Goal: Task Accomplishment & Management: Manage account settings

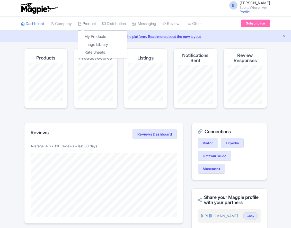
click at [88, 24] on link "Product" at bounding box center [87, 24] width 18 height 14
click at [94, 35] on link "My Products" at bounding box center [102, 37] width 49 height 8
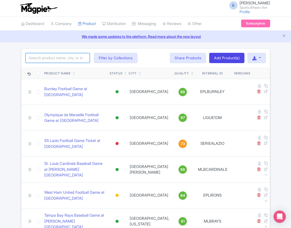
click at [54, 54] on input "search" at bounding box center [57, 58] width 64 height 10
type input "titans"
click button "Search" at bounding box center [0, 0] width 0 height 0
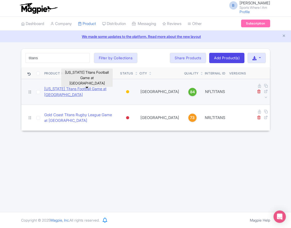
click at [83, 87] on link "[US_STATE] Titans Football Game at [GEOGRAPHIC_DATA]" at bounding box center [80, 92] width 72 height 12
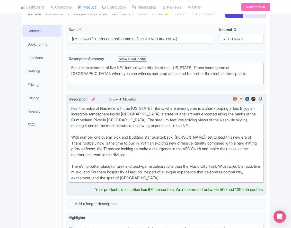
scroll to position [83, 0]
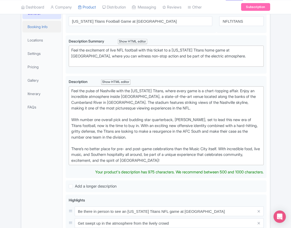
click at [51, 32] on link "Booking Info" at bounding box center [41, 27] width 39 height 12
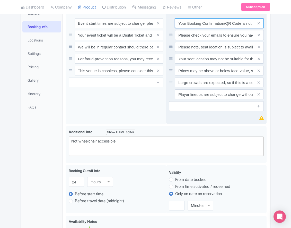
click at [207, 28] on input "Your Booking Confirmation/QR Code is not your entry ticket - your tickets and s…" at bounding box center [219, 23] width 89 height 10
paste input "PDF/QR Code is not your entry ticket - your digital tickets and seating details…"
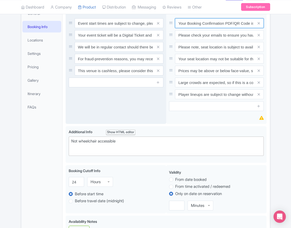
scroll to position [0, 150]
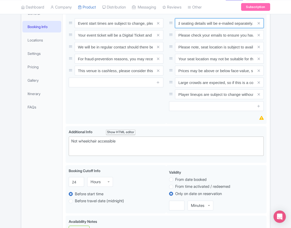
type input "Your Booking Confirmation PDF/QR Code is not your entry ticket - your digital t…"
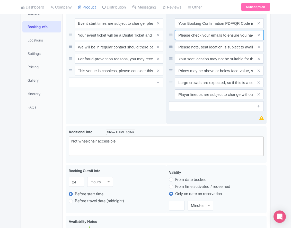
click at [213, 40] on input "Please check your emails to ensure you have accepted your mobile ticket prior t…" at bounding box center [219, 35] width 89 height 10
paste input "Entry tickets will be delivered via a digital ticketing provider selected by th…"
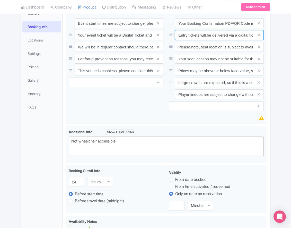
scroll to position [0, 193]
type input "Entry tickets will be delivered via a digital ticketing provider selected by th…"
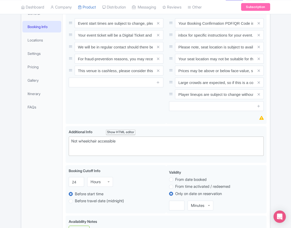
scroll to position [0, 0]
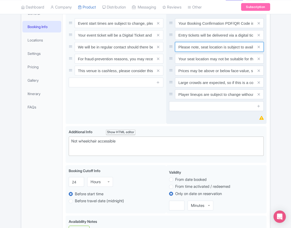
click at [221, 52] on input "Please note, seat location is subject to availability, based on the quantity of…" at bounding box center [219, 47] width 89 height 10
paste input "Ticket prices may be above or below face-value, subject to the popularity of th…"
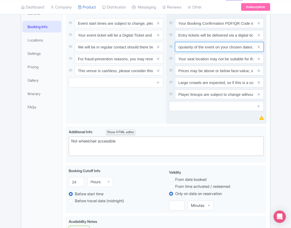
type input "Ticket prices may be above or below face-value, subject to the popularity of th…"
click at [260, 64] on span at bounding box center [259, 59] width 10 height 10
click at [259, 61] on icon at bounding box center [259, 59] width 2 height 4
click at [259, 73] on icon at bounding box center [259, 71] width 2 height 4
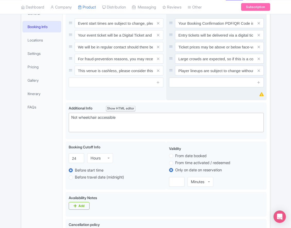
click at [259, 61] on icon at bounding box center [259, 59] width 2 height 4
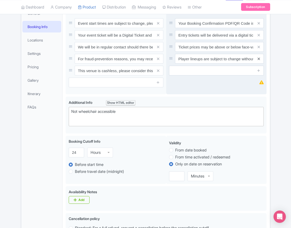
click at [259, 61] on icon at bounding box center [259, 59] width 2 height 4
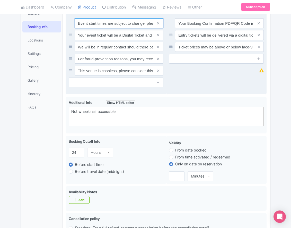
click at [122, 28] on input "Event start times are subject to change, please check these closer to the event…" at bounding box center [119, 23] width 89 height 10
paste input ". We will be in regular contact should there be any updates or changes ahead of…"
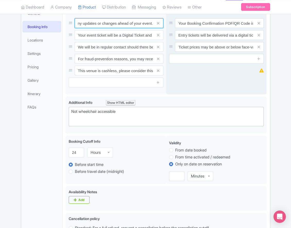
type input "Event start times are subject to change. We will be in regular contact should t…"
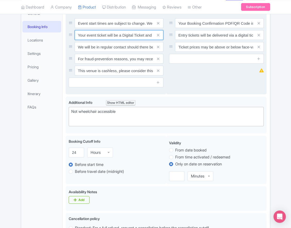
click at [125, 40] on input "Your event ticket will be a Digital Ticket and is separate from your booking co…" at bounding box center [119, 35] width 89 height 10
paste input "ntry"
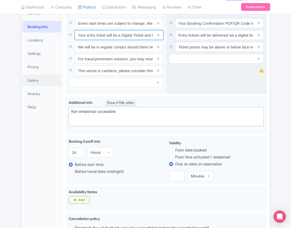
scroll to position [0, 73]
type input "Your entry ticket will be a Digital Ticket and is separate from your booking co…"
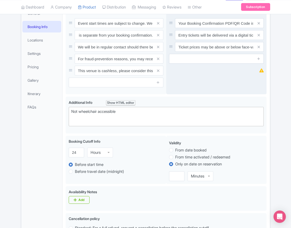
scroll to position [0, 0]
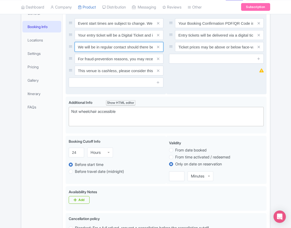
click at [109, 52] on input "We will be in regular contact should there be any updates or changes ahead of y…" at bounding box center [119, 47] width 89 height 10
paste input "For fraud-prevention reasons, most tickets are delivered between 1-3 days prior…"
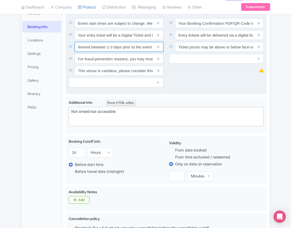
type input "For fraud-prevention reasons, most tickets are delivered between 1-3 days prior…"
click at [160, 64] on span at bounding box center [158, 59] width 10 height 10
click at [159, 61] on icon at bounding box center [158, 59] width 2 height 4
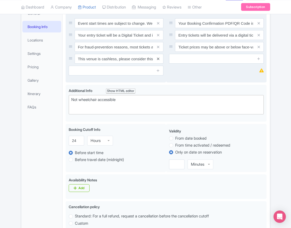
click at [158, 61] on icon at bounding box center [158, 59] width 2 height 4
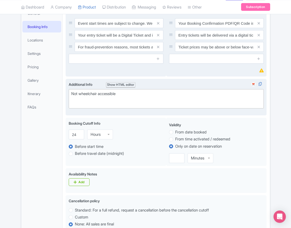
click at [99, 102] on div "Not wheelchair accessible" at bounding box center [166, 97] width 190 height 12
paste trix-editor "Short Side Upper: Located in the outer ring of seating in the higher tiers behi…"
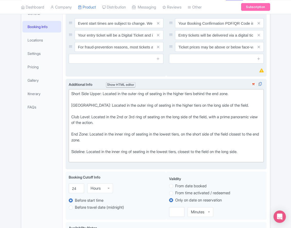
type trix-editor "<div>Short Side Upper: Located in the outer ring of seating in the higher tiers…"
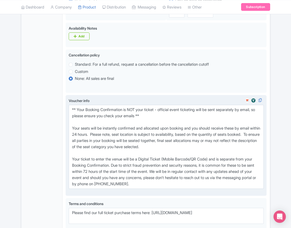
scroll to position [329, 0]
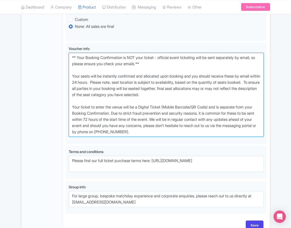
drag, startPoint x: 178, startPoint y: 152, endPoint x: 27, endPoint y: 70, distance: 171.6
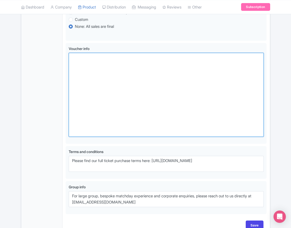
scroll to position [310, 0]
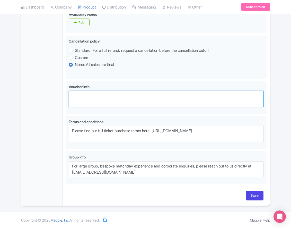
paste textarea "** Your Booking Confirmation is NOT your entry ticket - official event ticketin…"
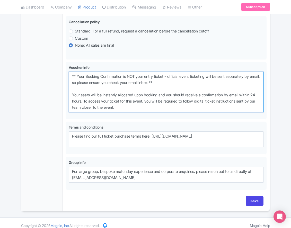
type textarea "** Your Booking Confirmation is NOT your entry ticket - official event ticketin…"
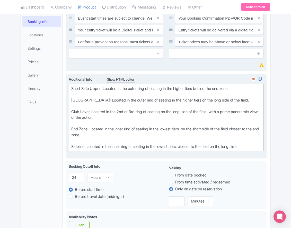
scroll to position [0, 0]
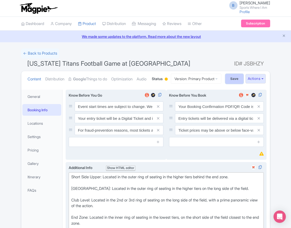
click at [227, 84] on input "Save" at bounding box center [234, 79] width 18 height 10
type input "Saving..."
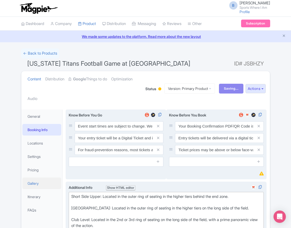
click at [31, 185] on link "Gallery" at bounding box center [41, 183] width 39 height 12
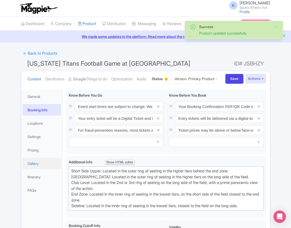
click at [34, 169] on link "Gallery" at bounding box center [41, 164] width 39 height 12
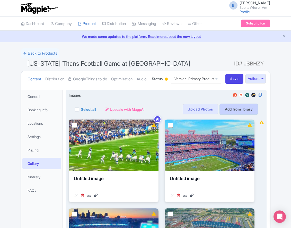
click at [245, 114] on link "Add from library" at bounding box center [239, 109] width 38 height 10
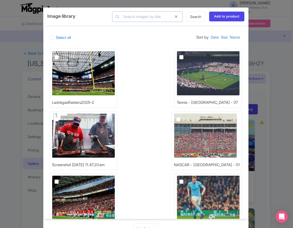
click at [151, 14] on input "text" at bounding box center [147, 17] width 70 height 10
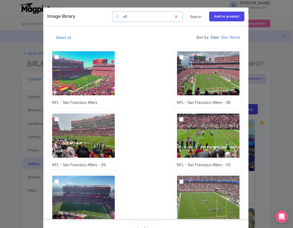
type input "nfl"
click at [211, 36] on link "Date" at bounding box center [215, 37] width 8 height 10
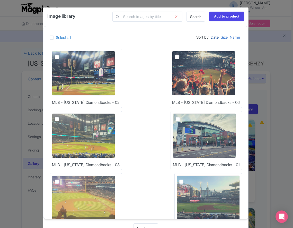
click at [211, 38] on link "Date" at bounding box center [215, 37] width 8 height 10
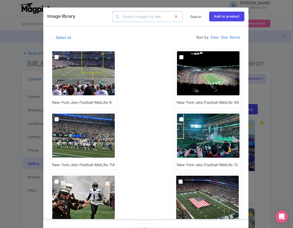
click at [137, 21] on input "text" at bounding box center [147, 17] width 70 height 10
click at [194, 18] on link "Search" at bounding box center [196, 17] width 19 height 10
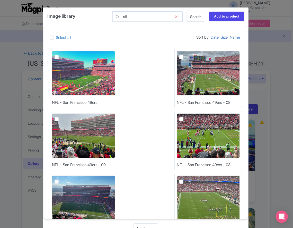
click at [146, 18] on input "nfl" at bounding box center [147, 17] width 70 height 10
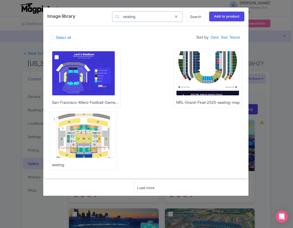
click at [143, 18] on input "seating" at bounding box center [147, 17] width 70 height 10
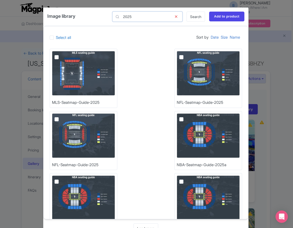
type input "2025"
click at [186, 54] on label at bounding box center [186, 54] width 0 height 0
click at [186, 54] on input "checkbox" at bounding box center [187, 52] width 3 height 3
checkbox input "true"
click at [216, 18] on input "Add to product" at bounding box center [226, 17] width 35 height 10
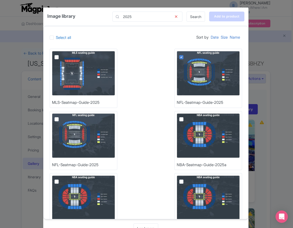
type input "Adding..."
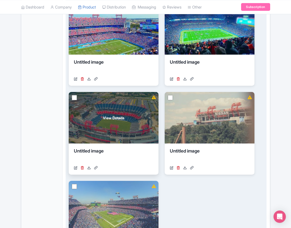
scroll to position [281, 0]
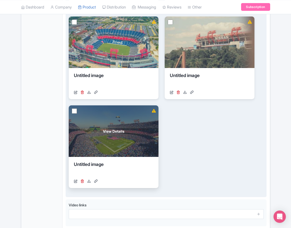
click at [126, 148] on div "View Details" at bounding box center [114, 130] width 90 height 51
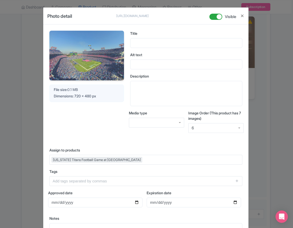
click at [259, 144] on div "Photo detail [URL][DOMAIN_NAME] [URL][DOMAIN_NAME] Visible Your Image is being …" at bounding box center [146, 114] width 293 height 228
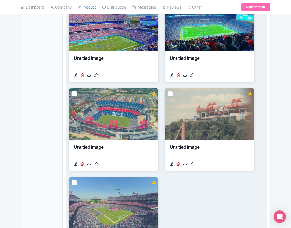
scroll to position [0, 0]
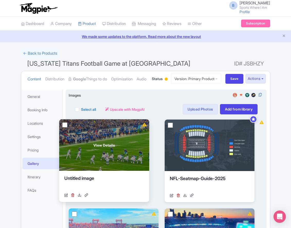
drag, startPoint x: 207, startPoint y: 152, endPoint x: 102, endPoint y: 152, distance: 105.0
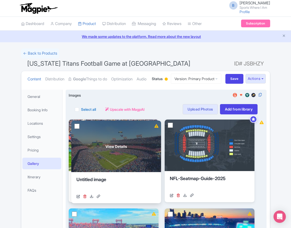
drag, startPoint x: 120, startPoint y: 163, endPoint x: 123, endPoint y: 166, distance: 3.3
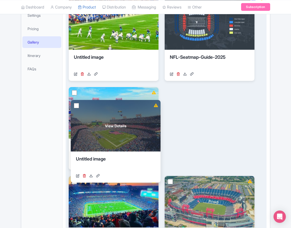
scroll to position [96, 0]
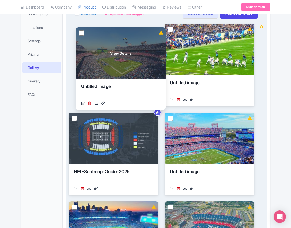
drag, startPoint x: 122, startPoint y: 118, endPoint x: 120, endPoint y: 82, distance: 35.3
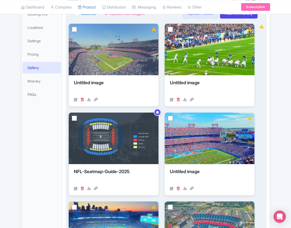
click at [272, 107] on div "← Back to Products Tennessee Titans Football Game at Nissan Stadium ID# JSBHZY …" at bounding box center [145, 191] width 255 height 476
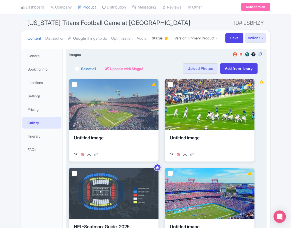
scroll to position [0, 0]
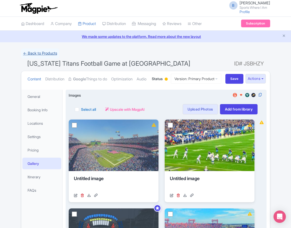
click at [36, 54] on link "← Back to Products" at bounding box center [40, 53] width 38 height 10
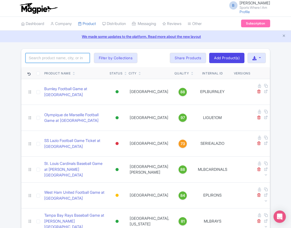
click at [47, 58] on input "search" at bounding box center [57, 58] width 64 height 10
type input "blackhawks"
click button "Search" at bounding box center [0, 0] width 0 height 0
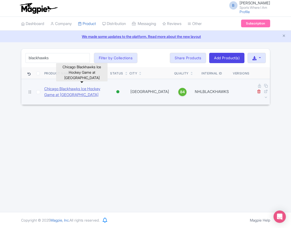
click at [53, 90] on link "Chicago Blackhawks Ice Hockey Game at [GEOGRAPHIC_DATA]" at bounding box center [75, 92] width 62 height 12
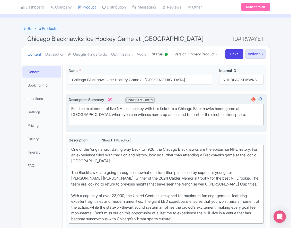
scroll to position [64, 0]
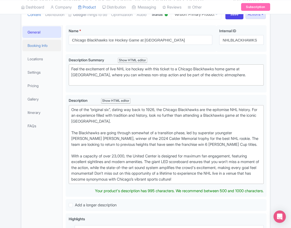
click at [51, 51] on link "Booking Info" at bounding box center [41, 46] width 39 height 12
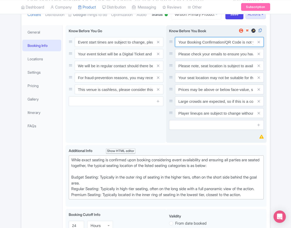
click at [199, 47] on input "Your Booking Confirmation/QR Code is not your entry ticket - your tickets and s…" at bounding box center [219, 42] width 89 height 10
paste input "PDF/QR Code is not your entry ticket - your digital tickets and seating details…"
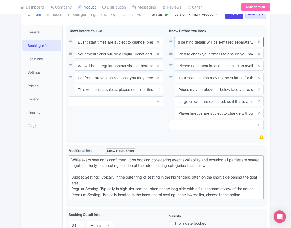
type input "Your Booking Confirmation PDF/QR Code is not your entry ticket - your digital t…"
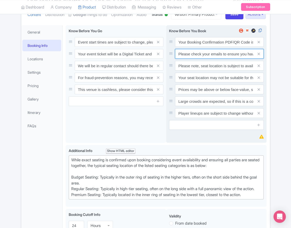
click at [208, 59] on input "Please check your emails to ensure you have accepted your mobile ticket prior t…" at bounding box center [219, 54] width 89 height 10
paste input "Entry tickets will be delivered via a digital ticketing provider selected by th…"
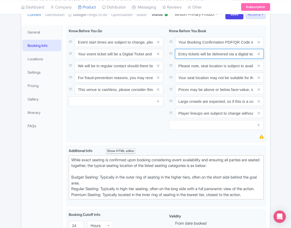
scroll to position [0, 193]
type input "Entry tickets will be delivered via a digital ticketing provider selected by th…"
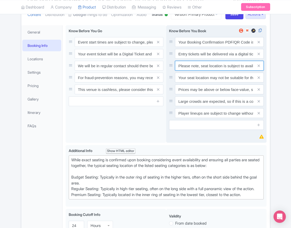
click at [213, 71] on input "Please note, seat location is subject to availability, based on the quantity of…" at bounding box center [219, 66] width 89 height 10
paste input "Ticket prices may be above or below face-value, subject to the popularity of th…"
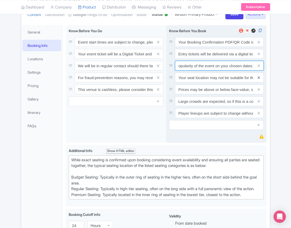
type input "Ticket prices may be above or below face-value, subject to the popularity of th…"
click at [258, 80] on icon at bounding box center [259, 78] width 2 height 4
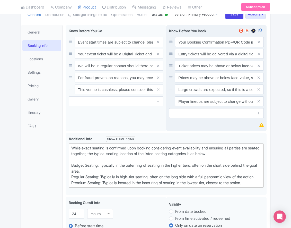
click at [258, 80] on icon at bounding box center [259, 78] width 2 height 4
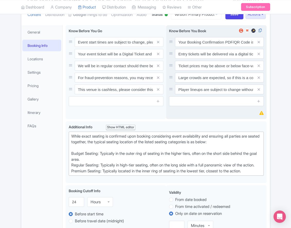
click at [258, 80] on icon at bounding box center [259, 78] width 2 height 4
click at [258, 91] on icon at bounding box center [259, 90] width 2 height 4
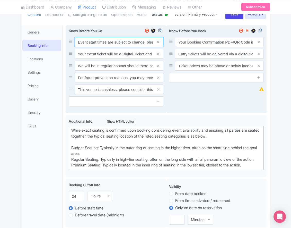
click at [107, 47] on input "Event start times are subject to change, please check these closer to the event…" at bounding box center [119, 42] width 89 height 10
paste input ". We will be in regular contact should there be any updates or changes ahead of…"
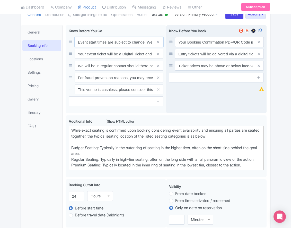
scroll to position [0, 148]
type input "Event start times are subject to change. We will be in regular contact should t…"
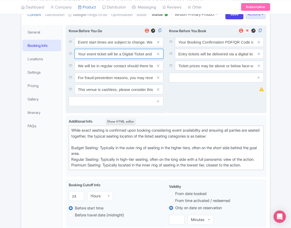
click at [110, 59] on input "Your event ticket will be a Digital Ticket and is separate from your booking co…" at bounding box center [119, 54] width 89 height 10
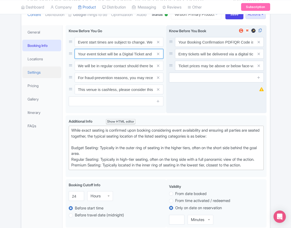
paste input "ntry"
type input "Your entry ticket will be a Digital Ticket and is separate from your booking co…"
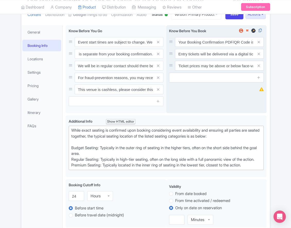
scroll to position [0, 0]
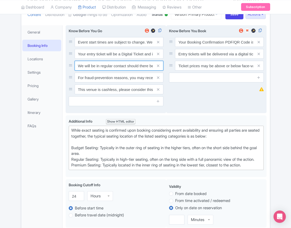
click at [109, 71] on input "We will be in regular contact should there be any updates or changes ahead of y…" at bounding box center [119, 66] width 89 height 10
paste input "For fraud-prevention reasons, most tickets are delivered between 1-3 days prior…"
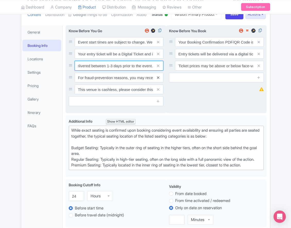
type input "For fraud-prevention reasons, most tickets are delivered between 1-3 days prior…"
click at [157, 80] on icon at bounding box center [158, 78] width 2 height 4
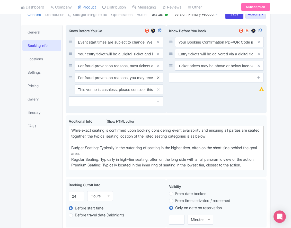
click at [157, 91] on icon at bounding box center [158, 90] width 2 height 4
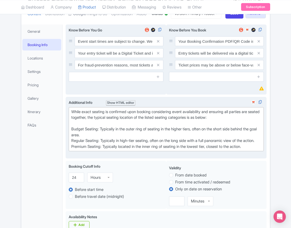
scroll to position [65, 0]
click at [195, 149] on div "While exact seating is confirmed upon booking considering event availability an…" at bounding box center [166, 129] width 190 height 41
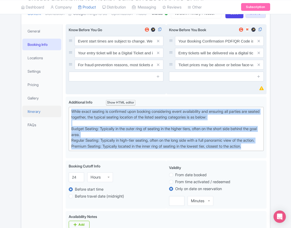
drag, startPoint x: 259, startPoint y: 171, endPoint x: 60, endPoint y: 126, distance: 203.6
paste trix-editor "Upper Goal: Located in the upper tiers of seating behind the goals at either en…"
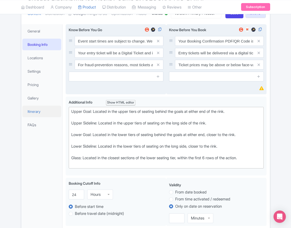
type trix-editor "<div>Upper Goal: Located in the upper tiers of seating behind the goals at eith…"
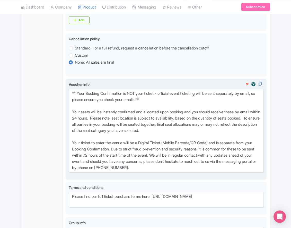
scroll to position [282, 0]
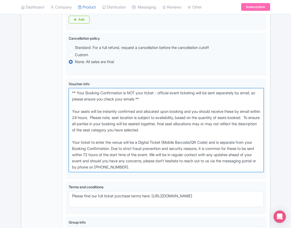
drag, startPoint x: 175, startPoint y: 186, endPoint x: 21, endPoint y: 105, distance: 173.7
click at [21, 105] on div "General Booking Info Locations Settings Pricing Gallery Itinerary FAQs Chicago …" at bounding box center [145, 38] width 249 height 466
paste textarea "entry ticket - official event ticketing will be sent separately by email, so pl…"
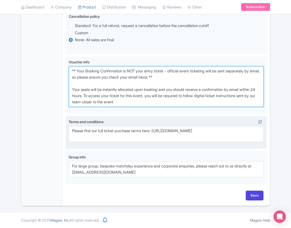
scroll to position [323, 0]
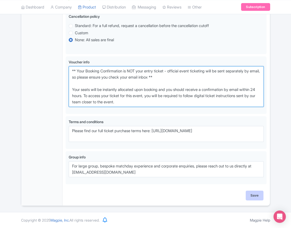
type textarea "** Your Booking Confirmation is NOT your entry ticket - official event ticketin…"
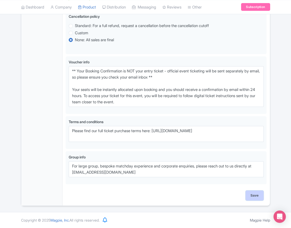
click at [253, 194] on input "Save" at bounding box center [255, 195] width 18 height 10
type input "Saving..."
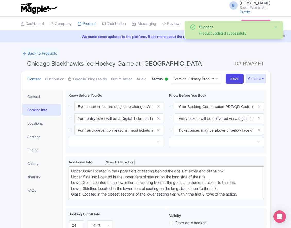
drag, startPoint x: 39, startPoint y: 180, endPoint x: 43, endPoint y: 178, distance: 4.2
click at [40, 169] on link "Gallery" at bounding box center [41, 164] width 39 height 12
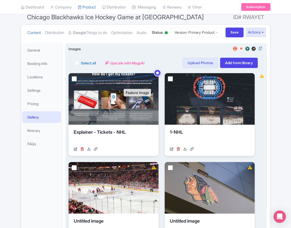
scroll to position [52, 0]
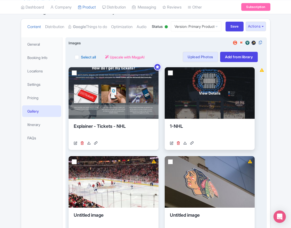
click at [171, 75] on input "checkbox" at bounding box center [170, 72] width 5 height 5
checkbox input "true"
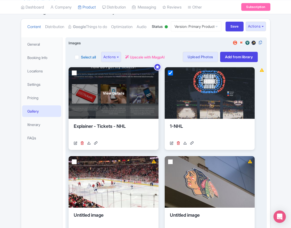
click at [75, 75] on input "checkbox" at bounding box center [74, 72] width 5 height 5
checkbox input "true"
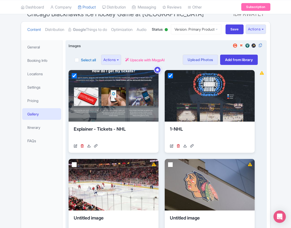
scroll to position [49, 0]
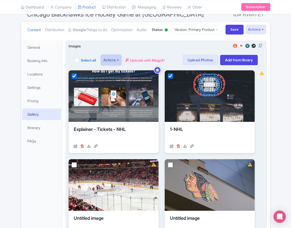
click at [114, 65] on button "Actions" at bounding box center [111, 60] width 20 height 10
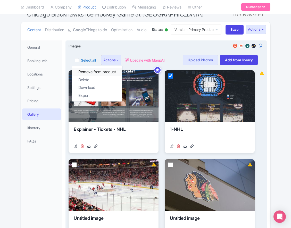
click at [106, 76] on link "Remove from product" at bounding box center [97, 72] width 50 height 8
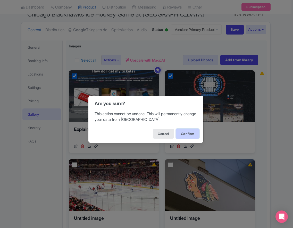
click at [186, 131] on button "Confirm" at bounding box center [187, 134] width 23 height 10
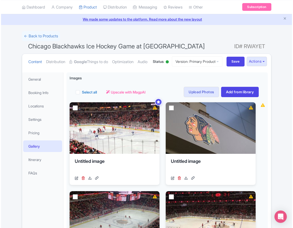
scroll to position [18, 0]
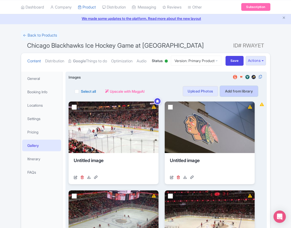
click at [244, 96] on link "Add from library" at bounding box center [239, 91] width 38 height 10
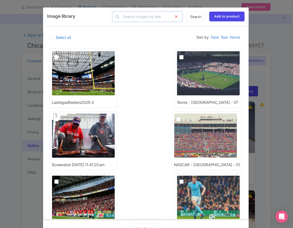
click at [145, 20] on input "text" at bounding box center [147, 17] width 70 height 10
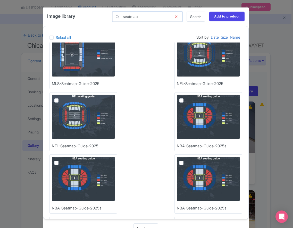
scroll to position [0, 0]
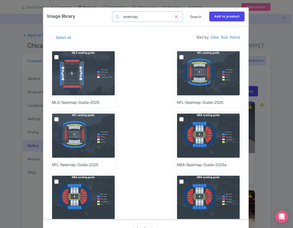
click at [128, 16] on input "seatmap" at bounding box center [147, 17] width 70 height 10
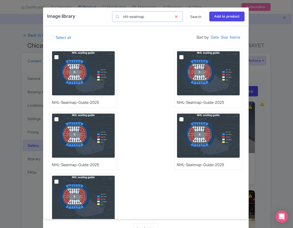
type input "nhl-seatmap"
click at [145, 73] on div "NHL-Seatmap-Guide-2025 NHL-Seatmap-Guide-2025 NHL-Seatmap-Guide-2025 NHL-Seatma…" at bounding box center [145, 141] width 205 height 198
click at [64, 59] on img at bounding box center [83, 73] width 63 height 45
click at [64, 54] on input "checkbox" at bounding box center [61, 52] width 3 height 3
click at [60, 54] on label at bounding box center [60, 54] width 0 height 0
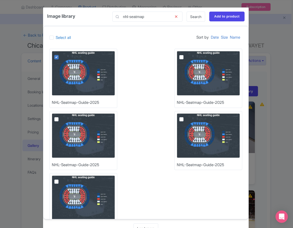
click at [60, 54] on input "checkbox" at bounding box center [61, 52] width 3 height 3
click at [60, 54] on label at bounding box center [60, 54] width 0 height 0
click at [60, 54] on input "checkbox" at bounding box center [61, 52] width 3 height 3
checkbox input "true"
click at [144, 60] on div "NHL-Seatmap-Guide-2025 NHL-Seatmap-Guide-2025 NHL-Seatmap-Guide-2025 NHL-Seatma…" at bounding box center [145, 141] width 205 height 198
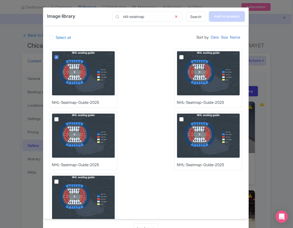
drag, startPoint x: 218, startPoint y: 15, endPoint x: 221, endPoint y: 16, distance: 3.7
click at [218, 15] on input "Add to product" at bounding box center [226, 17] width 35 height 10
type input "Adding..."
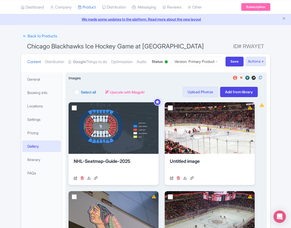
scroll to position [18, 0]
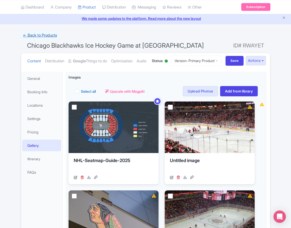
click at [44, 32] on link "← Back to Products" at bounding box center [40, 35] width 38 height 10
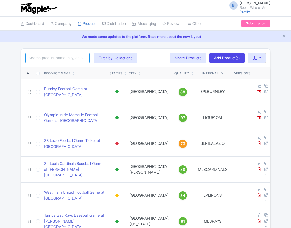
click at [51, 56] on input "search" at bounding box center [57, 58] width 64 height 10
type input "dallas stars"
click button "Search" at bounding box center [0, 0] width 0 height 0
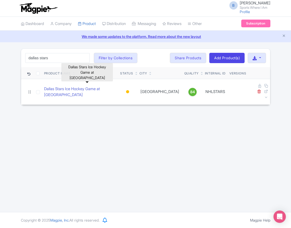
click at [66, 90] on link "Dallas Stars Ice Hockey Game at [GEOGRAPHIC_DATA]" at bounding box center [80, 92] width 72 height 12
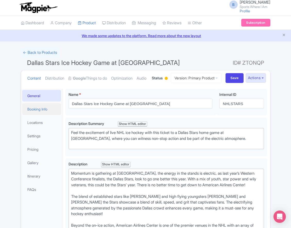
scroll to position [1, 0]
click at [48, 115] on link "Booking Info" at bounding box center [41, 109] width 39 height 12
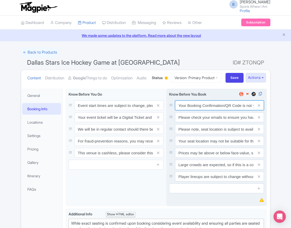
click at [191, 110] on input "Your Booking Confirmation/QR Code is not your entry ticket - your tickets and s…" at bounding box center [219, 105] width 89 height 10
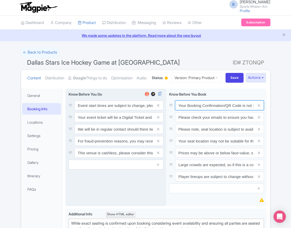
paste input "PDF/QR Code is not your entry ticket - your digital tickets and seating details…"
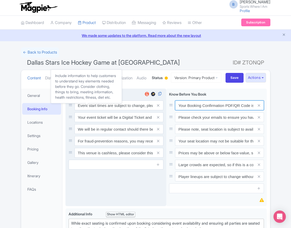
scroll to position [0, 150]
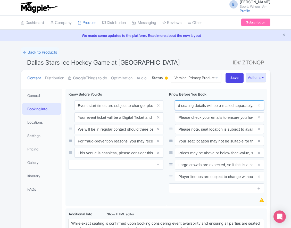
type input "Your Booking Confirmation PDF/QR Code is not your entry ticket - your digital t…"
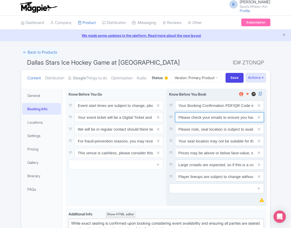
click at [196, 122] on input "Please check your emails to ensure you have accepted your mobile ticket prior t…" at bounding box center [219, 117] width 89 height 10
paste input "Entry tickets will be delivered via a digital ticketing provider selected by th…"
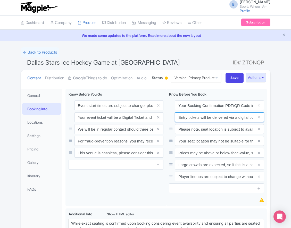
scroll to position [0, 193]
type input "Entry tickets will be delivered via a digital ticketing provider selected by th…"
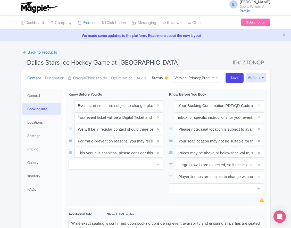
scroll to position [0, 0]
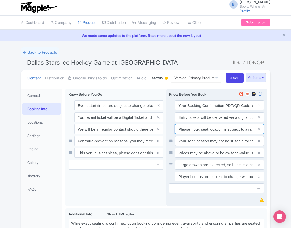
click at [205, 134] on input "Please note, seat location is subject to availability, based on the quantity of…" at bounding box center [219, 129] width 89 height 10
paste input "Ticket prices may be above or below face-value, subject to the popularity of th…"
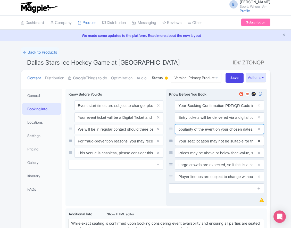
type input "Ticket prices may be above or below face-value, subject to the popularity of th…"
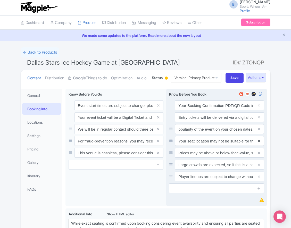
click at [257, 143] on icon at bounding box center [258, 141] width 2 height 4
click at [257, 155] on icon at bounding box center [258, 153] width 2 height 4
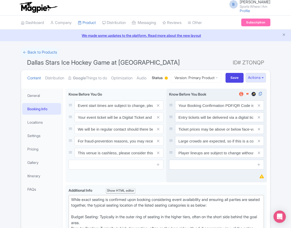
click at [257, 143] on icon at bounding box center [258, 141] width 2 height 4
click at [257, 155] on icon at bounding box center [258, 153] width 2 height 4
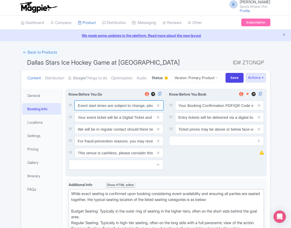
click at [112, 110] on input "Event start times are subject to change, please check these closer to the event…" at bounding box center [118, 105] width 89 height 10
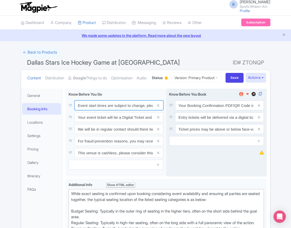
paste input ". We will be in regular contact should there be any updates or changes ahead of…"
type input "Event start times are subject to change. We will be in regular contact should t…"
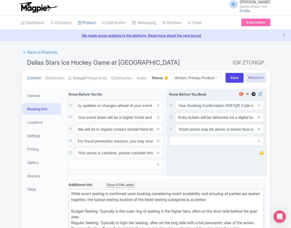
scroll to position [0, 0]
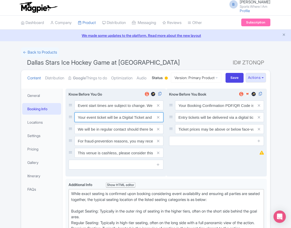
click at [108, 122] on input "Your event ticket will be a Digital Ticket and is separate from your booking co…" at bounding box center [118, 117] width 89 height 10
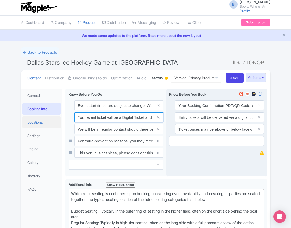
paste input "ntry"
type input "Your entry ticket will be a Digital Ticket and is separate from your booking co…"
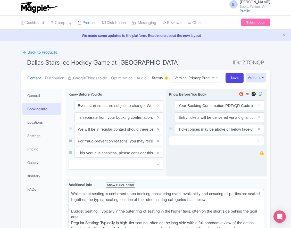
scroll to position [0, 0]
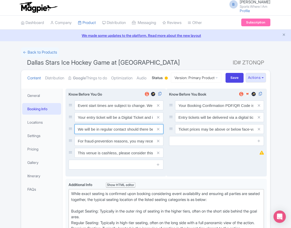
click at [122, 134] on input "We will be in regular contact should there be any updates or changes ahead of y…" at bounding box center [118, 129] width 89 height 10
paste input "For fraud-prevention reasons, most tickets are delivered between 1-3 days prior…"
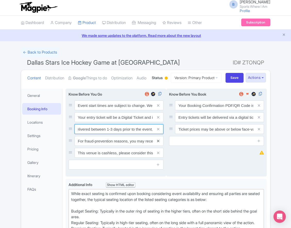
type input "For fraud-prevention reasons, most tickets are delivered between 1-3 days prior…"
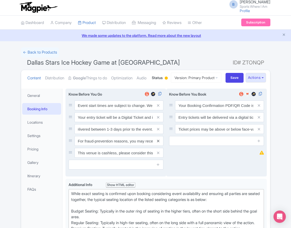
click at [157, 144] on link at bounding box center [158, 141] width 2 height 6
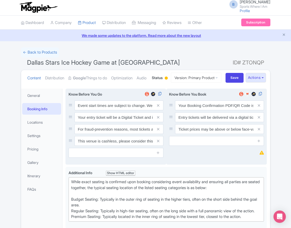
click at [157, 144] on link at bounding box center [158, 141] width 2 height 6
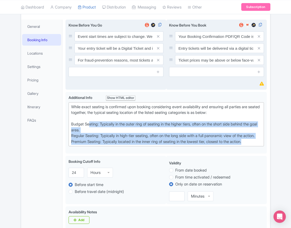
scroll to position [70, 0]
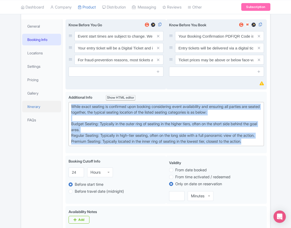
drag, startPoint x: 255, startPoint y: 167, endPoint x: 47, endPoint y: 125, distance: 212.9
paste trix-editor "Upper Goal: Located in the upper tiers of seating behind the goals at either en…"
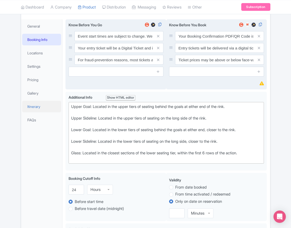
type trix-editor "<div>Upper Goal: Located in the upper tiers of seating behind the goals at eith…"
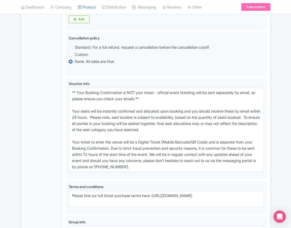
scroll to position [292, 0]
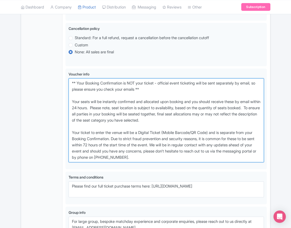
drag, startPoint x: 177, startPoint y: 177, endPoint x: 13, endPoint y: 94, distance: 184.0
click at [13, 94] on div "← Back to Products Dallas Stars Ice Hockey Game at American Airlines Center ID#…" at bounding box center [145, 9] width 291 height 504
paste textarea "entry ticket - official event ticketing will be sent separately by email, so pl…"
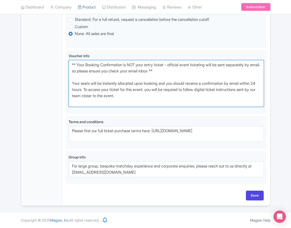
scroll to position [329, 0]
type textarea "** Your Booking Confirmation is NOT your entry ticket - official event ticketin…"
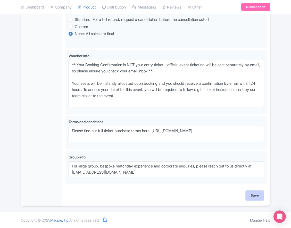
click at [260, 190] on input "Save" at bounding box center [255, 195] width 18 height 10
type input "Saving..."
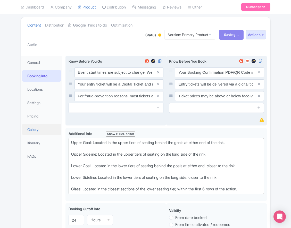
scroll to position [51, 0]
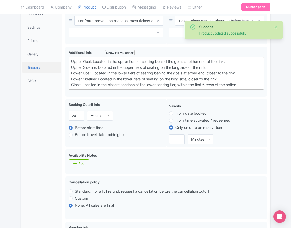
scroll to position [99, 0]
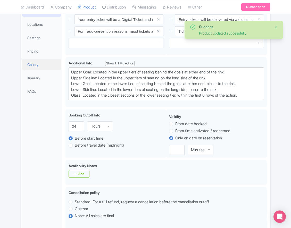
click at [37, 70] on link "Gallery" at bounding box center [41, 65] width 39 height 12
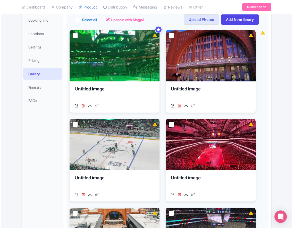
scroll to position [0, 0]
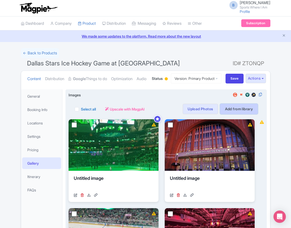
click at [229, 114] on link "Add from library" at bounding box center [239, 109] width 38 height 10
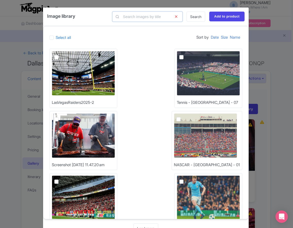
click at [132, 18] on input "text" at bounding box center [147, 17] width 70 height 10
type input "nhl-seatmap"
click at [95, 22] on div "Image library nhl-seatmap Search Add to product" at bounding box center [145, 16] width 205 height 19
click at [195, 18] on link "Search" at bounding box center [195, 17] width 19 height 10
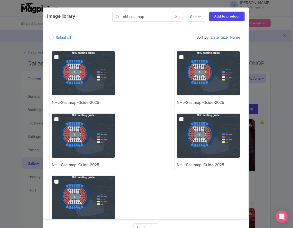
click at [83, 72] on img at bounding box center [83, 73] width 63 height 45
click at [64, 54] on input "checkbox" at bounding box center [61, 52] width 3 height 3
checkbox input "true"
click at [233, 15] on input "Add to product" at bounding box center [226, 17] width 35 height 10
type input "Adding..."
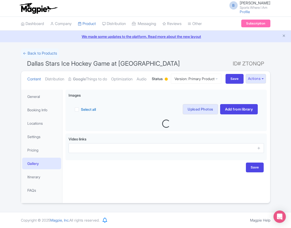
scroll to position [18, 0]
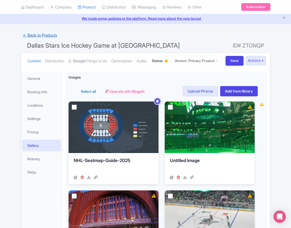
click at [38, 35] on link "← Back to Products" at bounding box center [40, 35] width 38 height 10
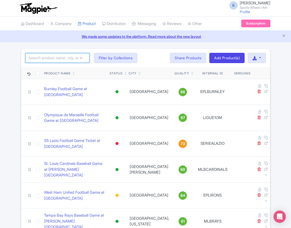
click at [65, 57] on input "search" at bounding box center [57, 58] width 64 height 10
click button "Search" at bounding box center [0, 0] width 0 height 0
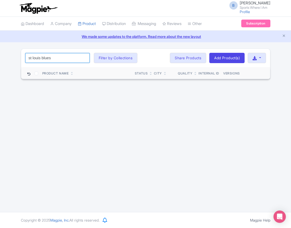
drag, startPoint x: 42, startPoint y: 57, endPoint x: 19, endPoint y: 57, distance: 23.7
click at [19, 57] on div "st louis blues Search Filter by Collections American Football Australian Footba…" at bounding box center [145, 63] width 255 height 31
type input "blues"
click button "Search" at bounding box center [0, 0] width 0 height 0
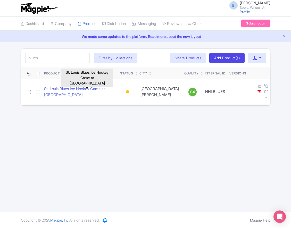
click at [89, 86] on link "St. Louis Blues Ice Hockey Game at [GEOGRAPHIC_DATA]" at bounding box center [80, 92] width 72 height 12
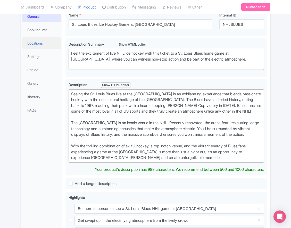
scroll to position [80, 0]
click at [45, 35] on link "Booking Info" at bounding box center [41, 30] width 39 height 12
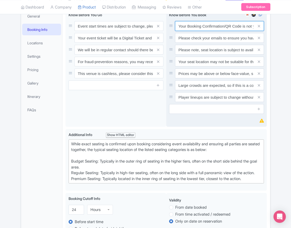
click at [192, 31] on input "Your Booking Confirmation/QR Code is not your entry ticket - your tickets and s…" at bounding box center [219, 26] width 89 height 10
paste input "PDF/QR Code is not your entry ticket - your digital tickets and seating details…"
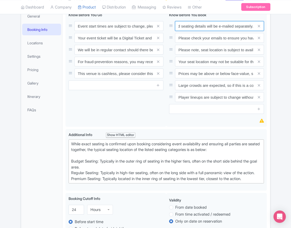
type input "Your Booking Confirmation PDF/QR Code is not your entry ticket - your digital t…"
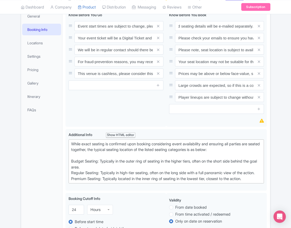
scroll to position [0, 0]
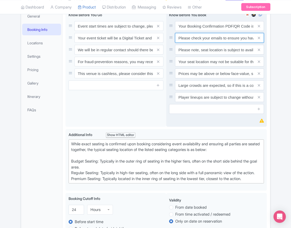
click at [197, 43] on input "Please check your emails to ensure you have accepted your mobile ticket prior t…" at bounding box center [219, 38] width 89 height 10
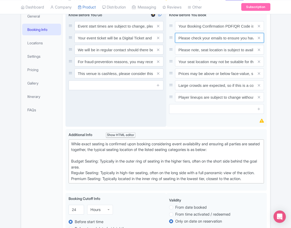
paste input "Entry tickets will be delivered via a digital ticketing provider selected by th…"
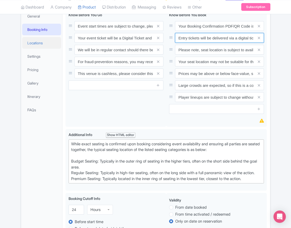
scroll to position [0, 193]
type input "Entry tickets will be delivered via a digital ticketing provider selected by th…"
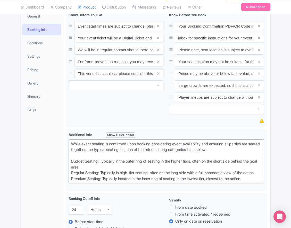
scroll to position [0, 0]
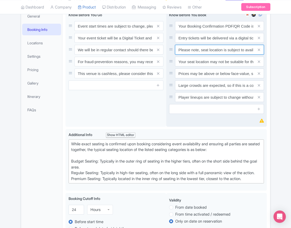
click at [218, 55] on input "Please note, seat location is subject to availability, based on the quantity of…" at bounding box center [219, 50] width 89 height 10
paste input "Ticket prices may be above or below face-value, subject to the popularity of th…"
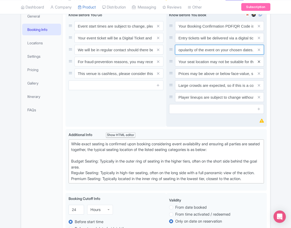
type input "Ticket prices may be above or below face-value, subject to the popularity of th…"
click at [257, 64] on icon at bounding box center [258, 62] width 2 height 4
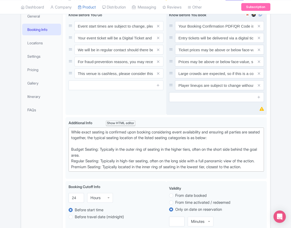
click at [257, 64] on icon at bounding box center [258, 62] width 2 height 4
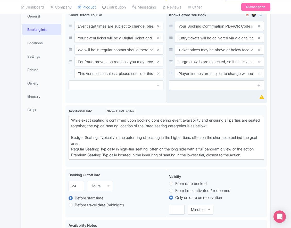
click at [257, 64] on icon at bounding box center [258, 62] width 2 height 4
click at [257, 75] on icon at bounding box center [258, 74] width 2 height 4
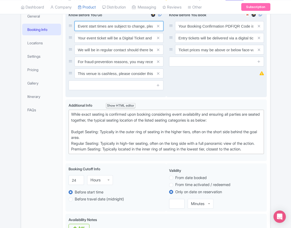
click at [110, 31] on input "Event start times are subject to change, please check these closer to the event…" at bounding box center [118, 26] width 89 height 10
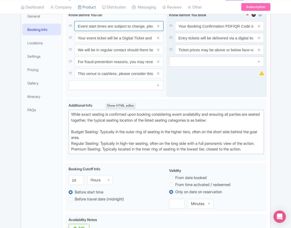
paste input ". We will be in regular contact should there be any updates or changes ahead of…"
type input "Event start times are subject to change. We will be in regular contact should t…"
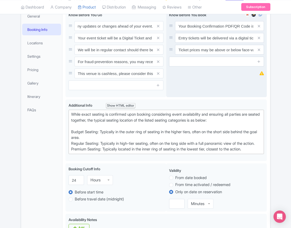
scroll to position [0, 0]
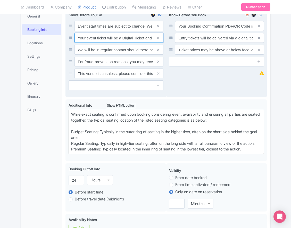
click at [107, 43] on input "Your event ticket will be a Digital Ticket and is separate from your booking co…" at bounding box center [118, 38] width 89 height 10
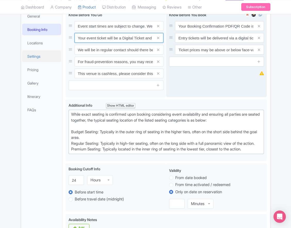
paste input "ntry"
type input "Your entry ticket will be a Digital Ticket and is separate from your booking co…"
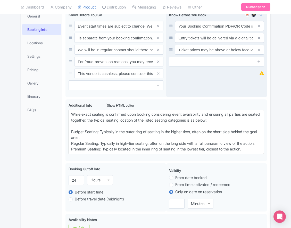
scroll to position [0, 0]
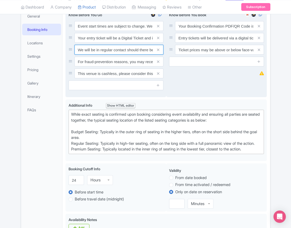
click at [110, 55] on input "We will be in regular contact should there be any updates or changes ahead of y…" at bounding box center [118, 50] width 89 height 10
paste input "For fraud-prevention reasons, most tickets are delivered between 1-3 days prior…"
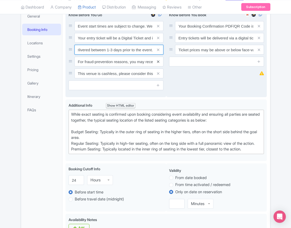
type input "For fraud-prevention reasons, most tickets are delivered between 1-3 days prior…"
click at [157, 64] on icon at bounding box center [158, 62] width 2 height 4
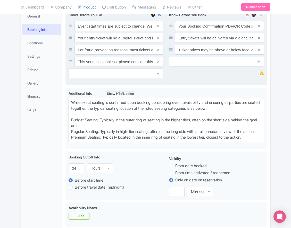
click at [157, 64] on icon at bounding box center [158, 62] width 2 height 4
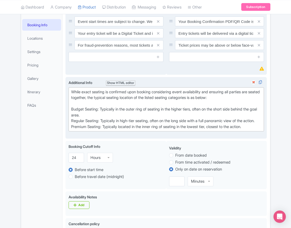
scroll to position [90, 0]
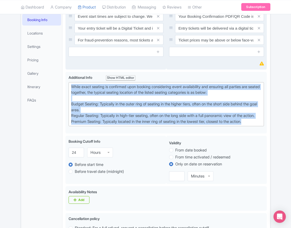
drag, startPoint x: 258, startPoint y: 148, endPoint x: 61, endPoint y: 106, distance: 201.3
click at [61, 106] on div "General Booking Info Locations Settings Pricing Gallery Itinerary FAQs St. Loui…" at bounding box center [145, 223] width 249 height 454
paste trix-editor "Upper Goal: Located in the upper tiers of seating behind the goals at either en…"
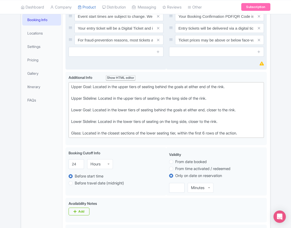
type trix-editor "<div>Upper Goal: Located in the upper tiers of seating behind the goals at eith…"
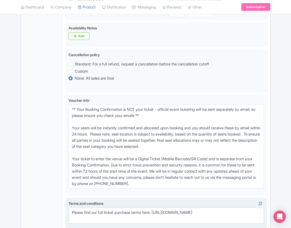
scroll to position [300, 0]
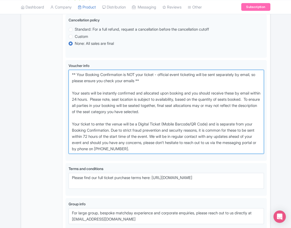
drag, startPoint x: 159, startPoint y: 166, endPoint x: 43, endPoint y: 93, distance: 137.3
click at [43, 93] on div "General Booking Info Locations Settings Pricing Gallery Itinerary FAQs St. Loui…" at bounding box center [145, 19] width 249 height 466
paste textarea "entry ticket - official event ticketing will be sent separately by email, so pl…"
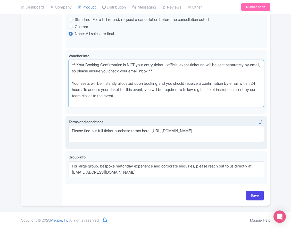
scroll to position [329, 0]
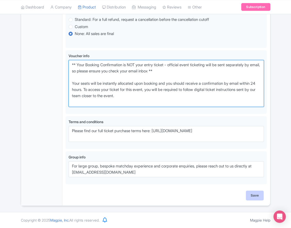
type textarea "** Your Booking Confirmation is NOT your entry ticket - official event ticketin…"
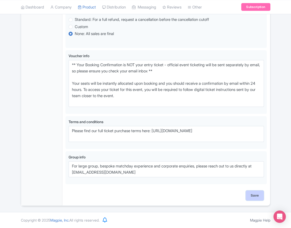
click at [251, 196] on input "Save" at bounding box center [255, 195] width 18 height 10
type input "Saving..."
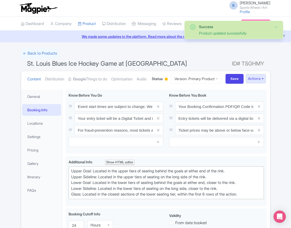
scroll to position [109, 0]
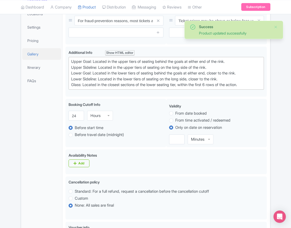
click at [37, 60] on link "Gallery" at bounding box center [41, 54] width 39 height 12
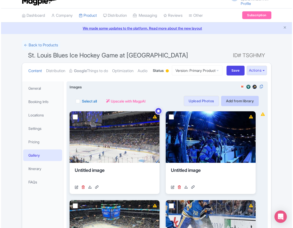
scroll to position [9, 0]
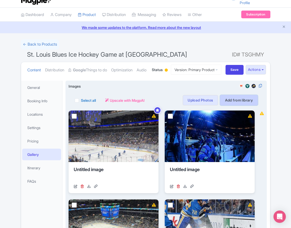
click at [231, 105] on link "Add from library" at bounding box center [239, 100] width 38 height 10
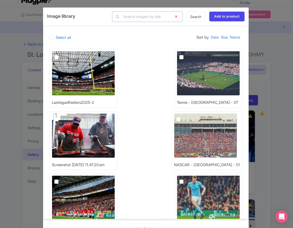
click at [143, 18] on input "text" at bounding box center [147, 17] width 70 height 10
type input "nhl-seatmap"
click at [199, 16] on link "Search" at bounding box center [195, 17] width 19 height 10
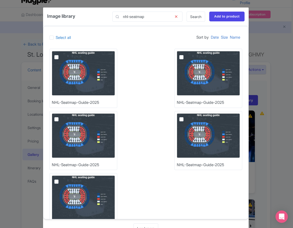
click at [83, 67] on img at bounding box center [83, 73] width 63 height 45
click at [64, 54] on input "checkbox" at bounding box center [61, 52] width 3 height 3
checkbox input "true"
click at [224, 14] on input "Add to product" at bounding box center [226, 17] width 35 height 10
type input "Adding..."
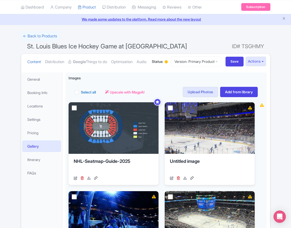
scroll to position [18, 0]
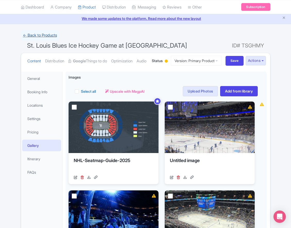
click at [31, 31] on link "← Back to Products" at bounding box center [40, 35] width 38 height 10
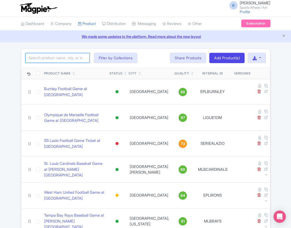
click at [58, 55] on input "search" at bounding box center [57, 58] width 64 height 10
type input "predators"
click button "Search" at bounding box center [0, 0] width 0 height 0
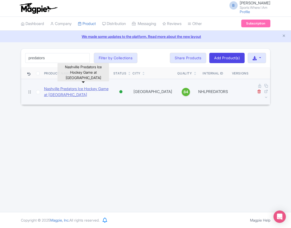
click at [63, 93] on link "Nashville Predators Ice Hockey Game at [GEOGRAPHIC_DATA]" at bounding box center [76, 92] width 65 height 12
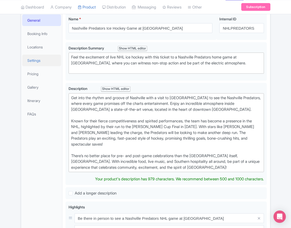
scroll to position [95, 0]
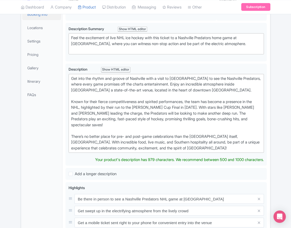
click at [45, 20] on link "Booking Info" at bounding box center [41, 14] width 39 height 12
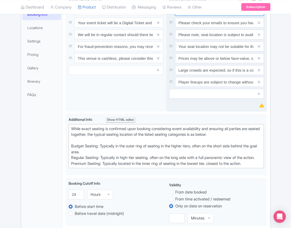
click at [193, 16] on input "Your Booking Confirmation/QR Code is not your entry ticket - your tickets and s…" at bounding box center [219, 11] width 89 height 10
paste input "PDF/QR Code is not your entry ticket - your digital tickets and seating details…"
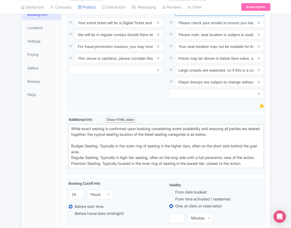
scroll to position [0, 150]
type input "Your Booking Confirmation PDF/QR Code is not your entry ticket - your digital t…"
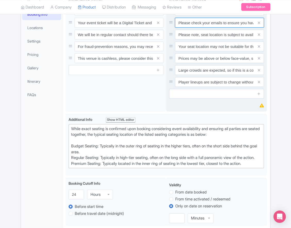
click at [195, 28] on input "Please check your emails to ensure you have accepted your mobile ticket prior t…" at bounding box center [219, 23] width 89 height 10
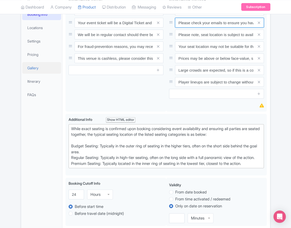
paste input "Entry tickets will be delivered via a digital ticketing provider selected by th…"
type input "Entry tickets will be delivered via a digital ticketing provider selected by th…"
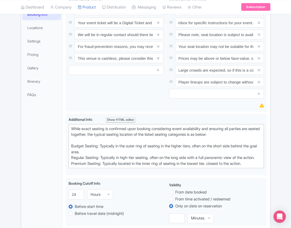
scroll to position [0, 0]
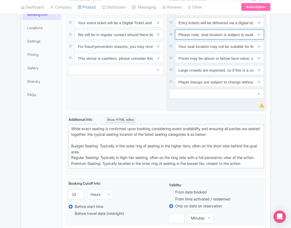
click at [203, 39] on input "Please note, seat location is subject to availability, based on the quantity of…" at bounding box center [219, 35] width 89 height 10
paste input "Ticket prices may be above or below face-value, subject to the popularity of th…"
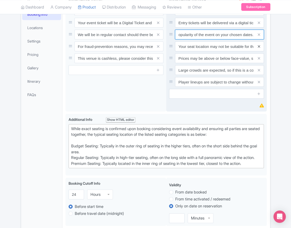
type input "Ticket prices may be above or below face-value, subject to the popularity of th…"
click at [258, 48] on icon at bounding box center [258, 47] width 2 height 4
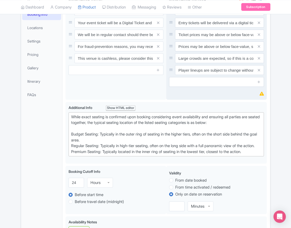
click at [258, 48] on icon at bounding box center [258, 47] width 2 height 4
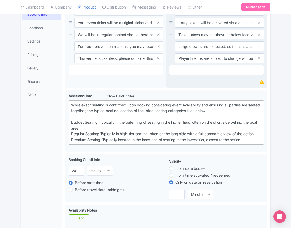
click at [258, 48] on icon at bounding box center [258, 47] width 2 height 4
click at [258, 60] on icon at bounding box center [258, 58] width 2 height 4
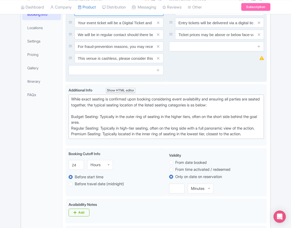
click at [115, 16] on input "Event start times are subject to change, please check these closer to the event…" at bounding box center [118, 11] width 89 height 10
paste input ". We will be in regular contact should there be any updates or changes ahead of…"
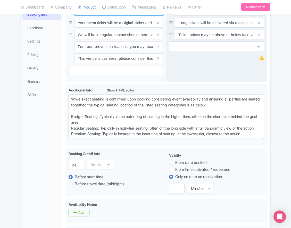
type input "Event start times are subject to change. We will be in regular contact should t…"
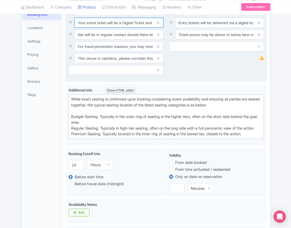
click at [112, 28] on input "Your event ticket will be a Digital Ticket and is separate from your booking co…" at bounding box center [118, 23] width 89 height 10
paste input "ntry"
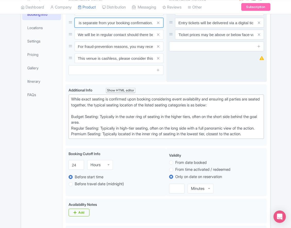
type input "Your entry ticket will be a Digital Ticket and is separate from your booking co…"
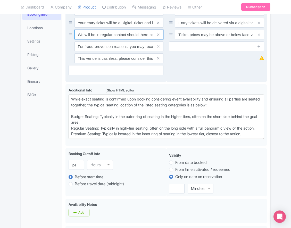
click at [99, 39] on input "We will be in regular contact should there be any updates or changes ahead of y…" at bounding box center [118, 35] width 89 height 10
paste input "For fraud-prevention reasons, most tickets are delivered between 1-3 days prior…"
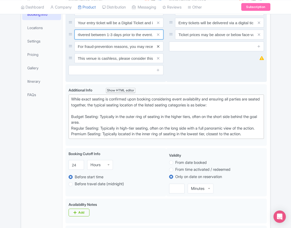
type input "For fraud-prevention reasons, most tickets are delivered between 1-3 days prior…"
click at [158, 48] on icon at bounding box center [158, 47] width 2 height 4
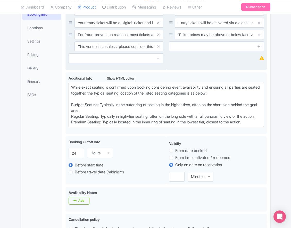
click at [158, 48] on icon at bounding box center [158, 47] width 2 height 4
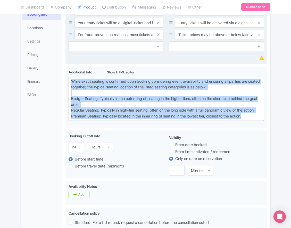
drag, startPoint x: 257, startPoint y: 142, endPoint x: 62, endPoint y: 97, distance: 199.6
click at [62, 97] on div "Nashville Predators Ice Hockey Game at Bridgestone Arena Name * i Nashville Pre…" at bounding box center [165, 218] width 207 height 454
paste trix-editor "Upper Goal: Located in the upper tiers of seating behind the goals at either en…"
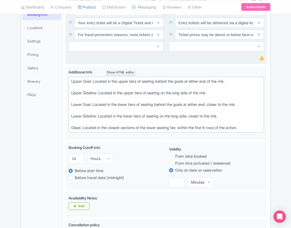
type trix-editor "<div>Upper Goal: Located in the upper tiers of seating behind the goals at eith…"
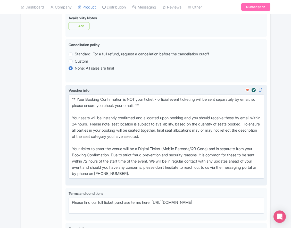
scroll to position [276, 0]
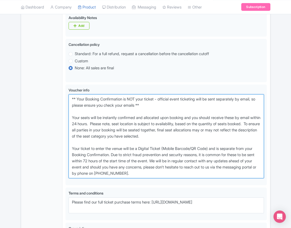
drag, startPoint x: 175, startPoint y: 193, endPoint x: 34, endPoint y: 116, distance: 161.3
click at [34, 116] on div "General Booking Info Locations Settings Pricing Gallery Itinerary FAQs Nashvill…" at bounding box center [145, 44] width 249 height 466
paste textarea "entry ticket - official event ticketing will be sent separately by email, so pl…"
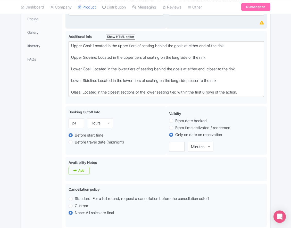
scroll to position [323, 0]
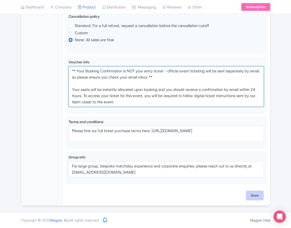
type textarea "** Your Booking Confirmation is NOT your entry ticket - official event ticketin…"
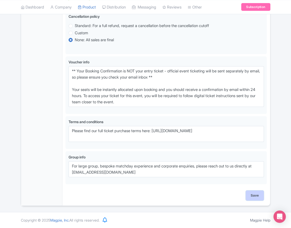
click at [253, 198] on input "Save" at bounding box center [255, 195] width 18 height 10
type input "Saving..."
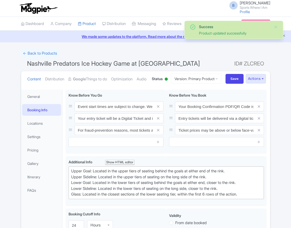
scroll to position [109, 0]
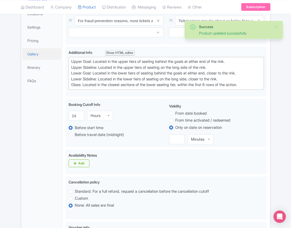
click at [39, 60] on link "Gallery" at bounding box center [41, 54] width 39 height 12
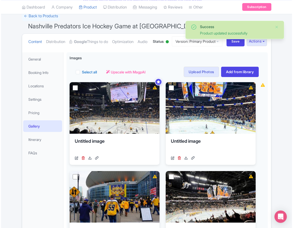
scroll to position [0, 0]
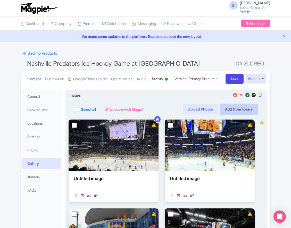
click at [225, 114] on link "Add from library" at bounding box center [239, 109] width 38 height 10
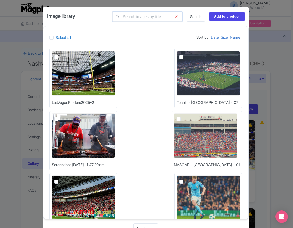
click at [134, 18] on input "text" at bounding box center [147, 17] width 70 height 10
type input "nhl-seatmap"
click at [192, 18] on link "Search" at bounding box center [195, 17] width 19 height 10
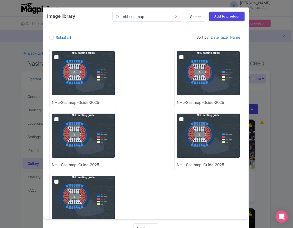
click at [88, 65] on img at bounding box center [83, 73] width 63 height 45
click at [64, 54] on input "checkbox" at bounding box center [61, 52] width 3 height 3
checkbox input "true"
click at [221, 18] on input "Add to product" at bounding box center [226, 17] width 35 height 10
type input "Adding..."
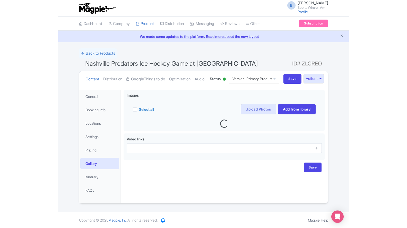
scroll to position [18, 0]
